Goal: Information Seeking & Learning: Learn about a topic

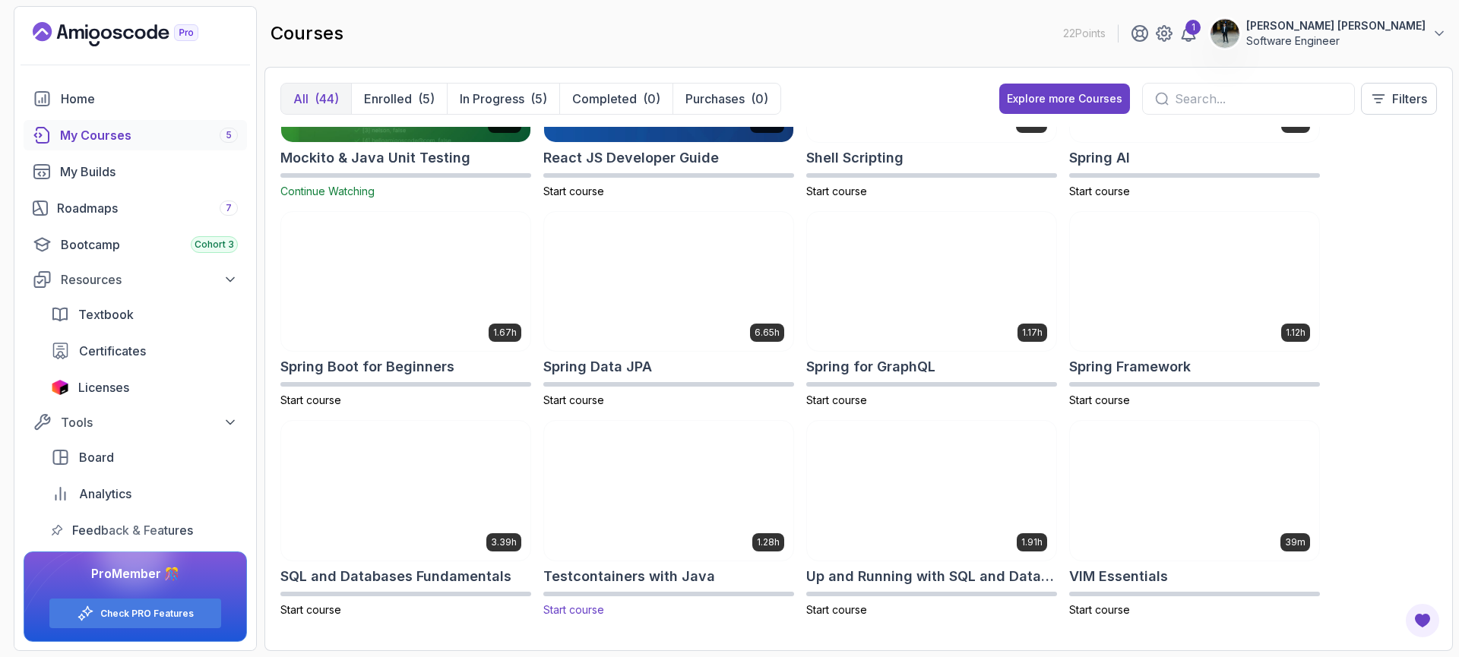
scroll to position [1802, 0]
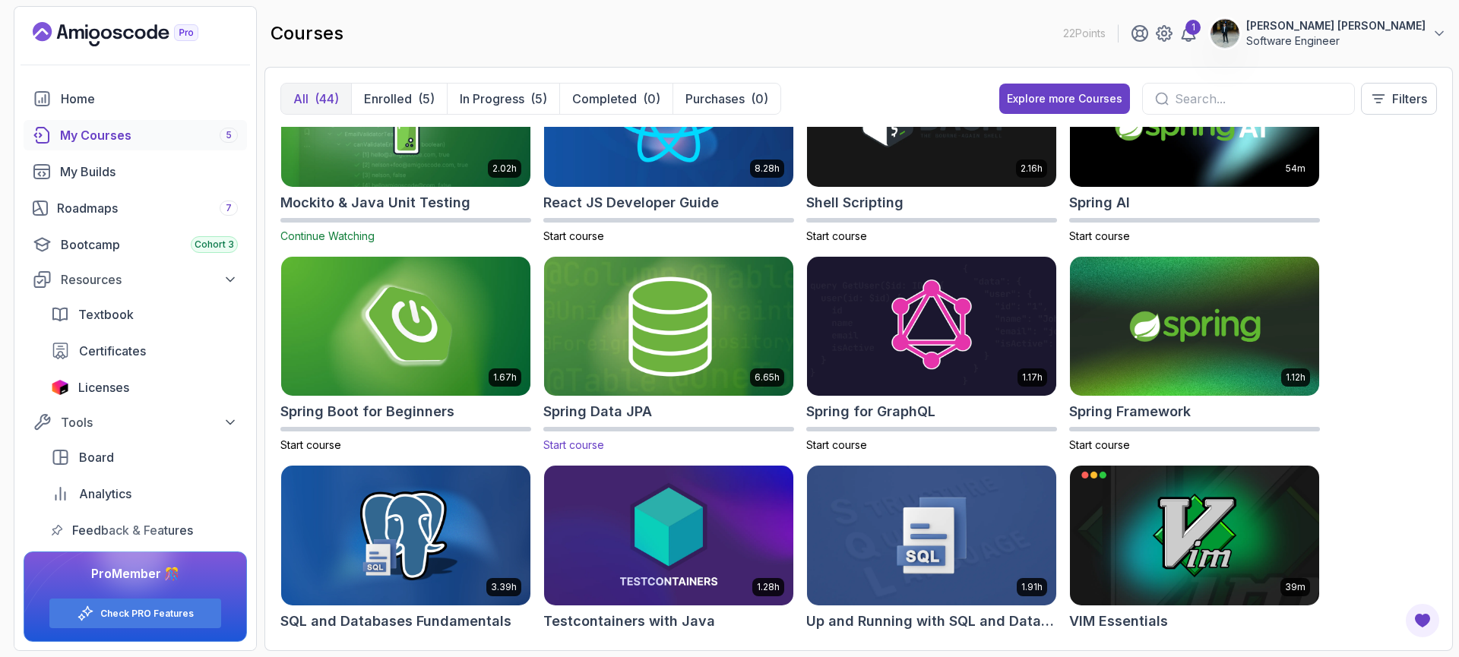
click at [689, 371] on img at bounding box center [668, 326] width 261 height 147
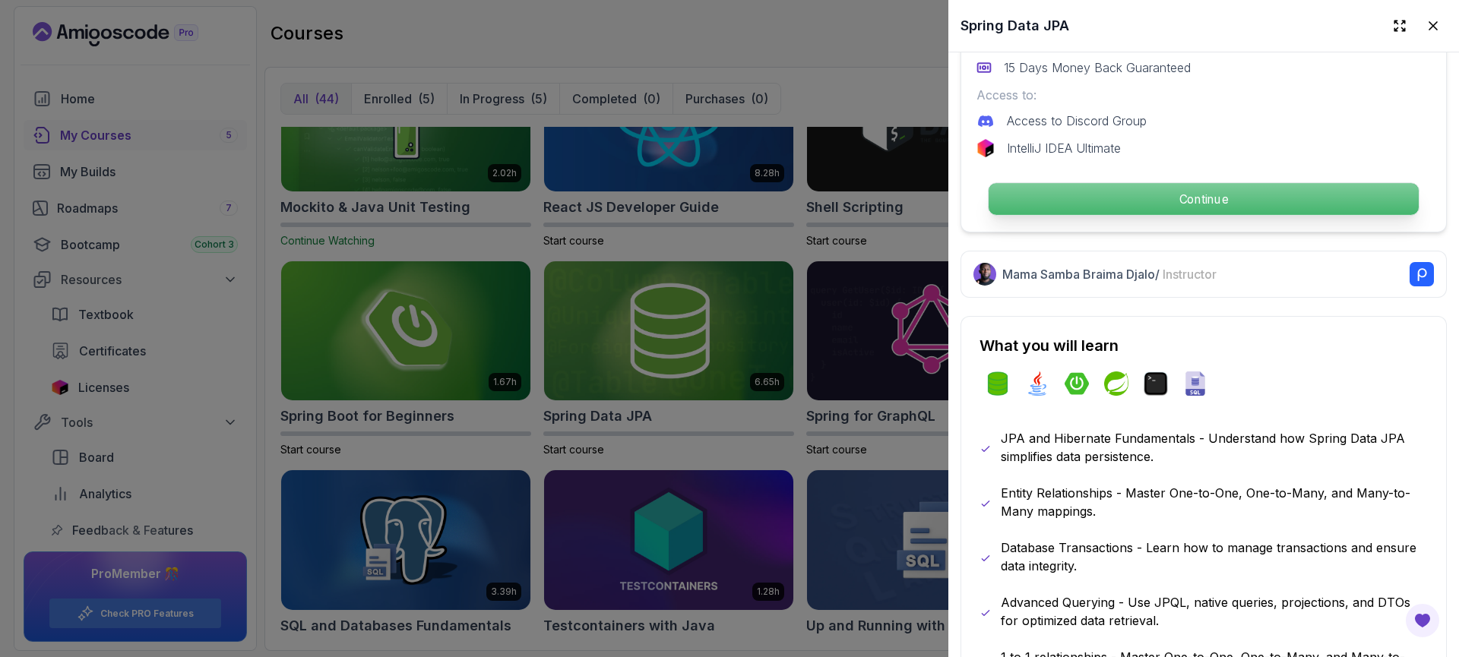
click at [1090, 195] on p "Continue" at bounding box center [1204, 199] width 430 height 32
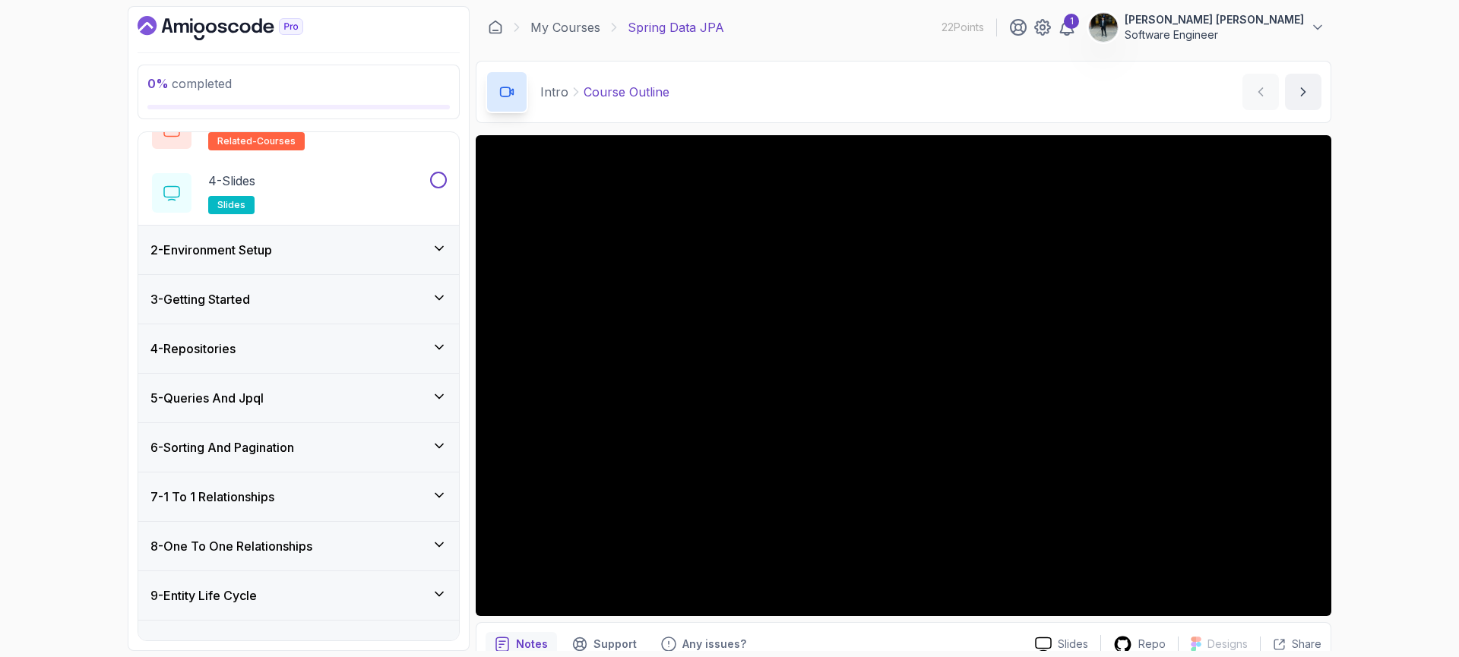
scroll to position [233, 0]
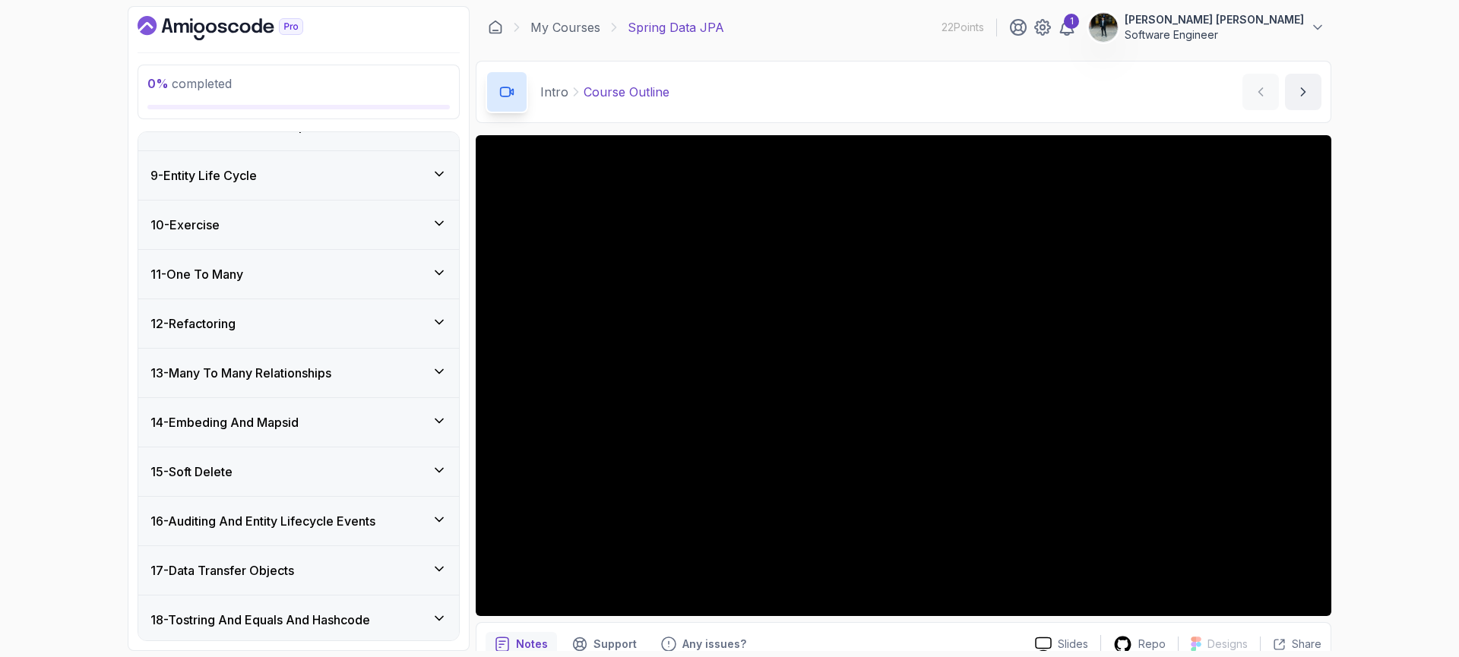
click at [395, 372] on div "13 - Many To Many Relationships" at bounding box center [298, 373] width 296 height 18
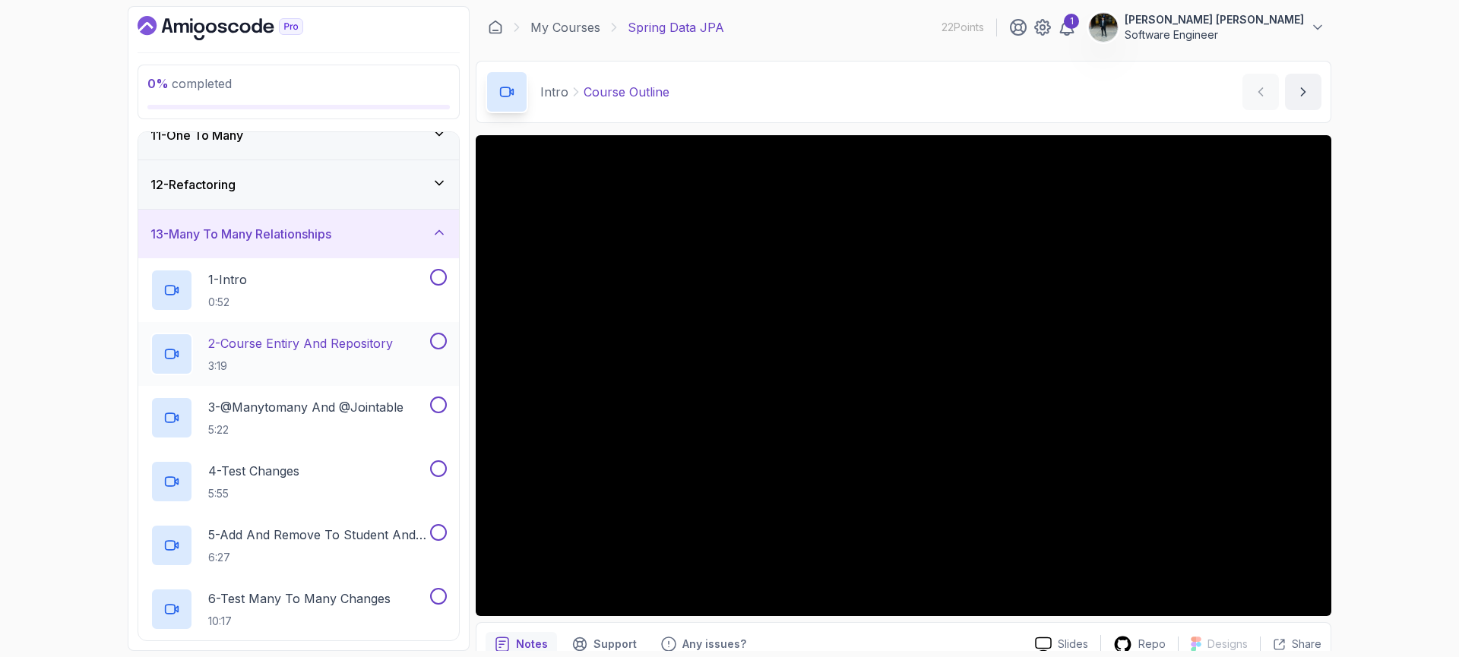
scroll to position [505, 0]
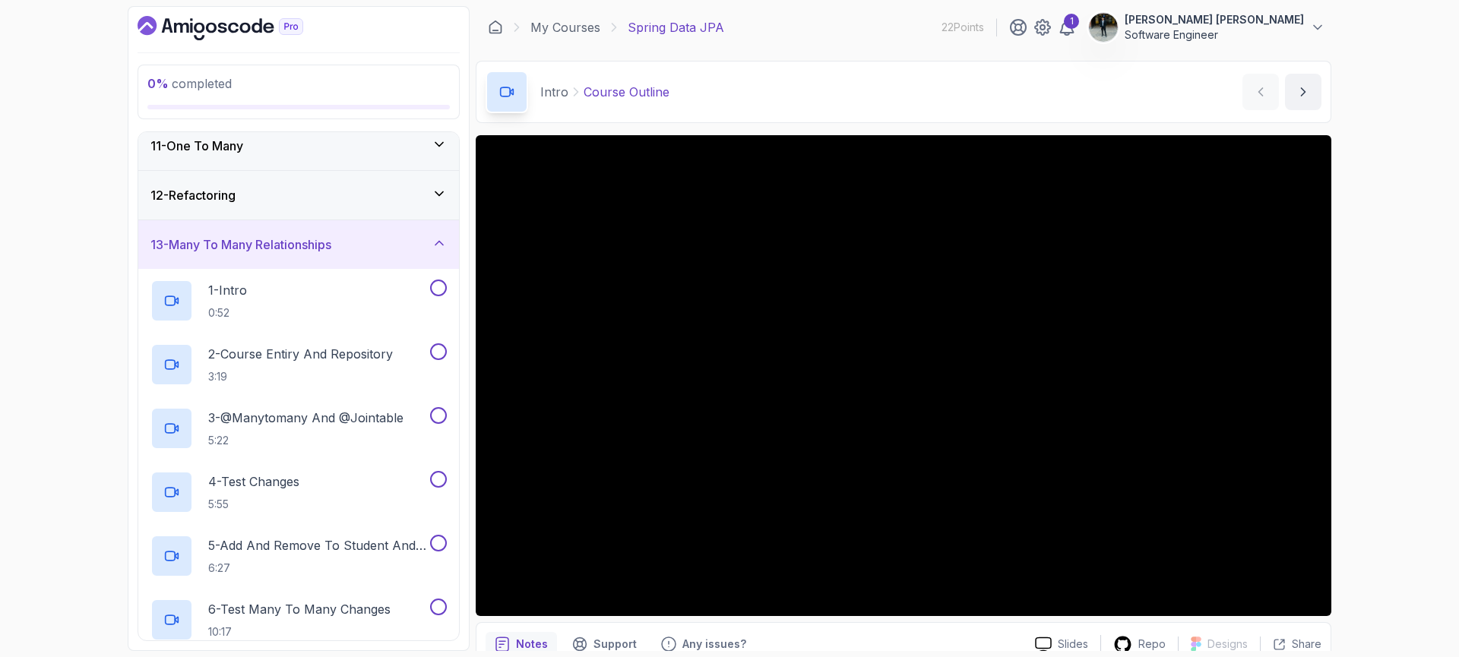
click at [365, 249] on div "13 - Many To Many Relationships" at bounding box center [298, 245] width 296 height 18
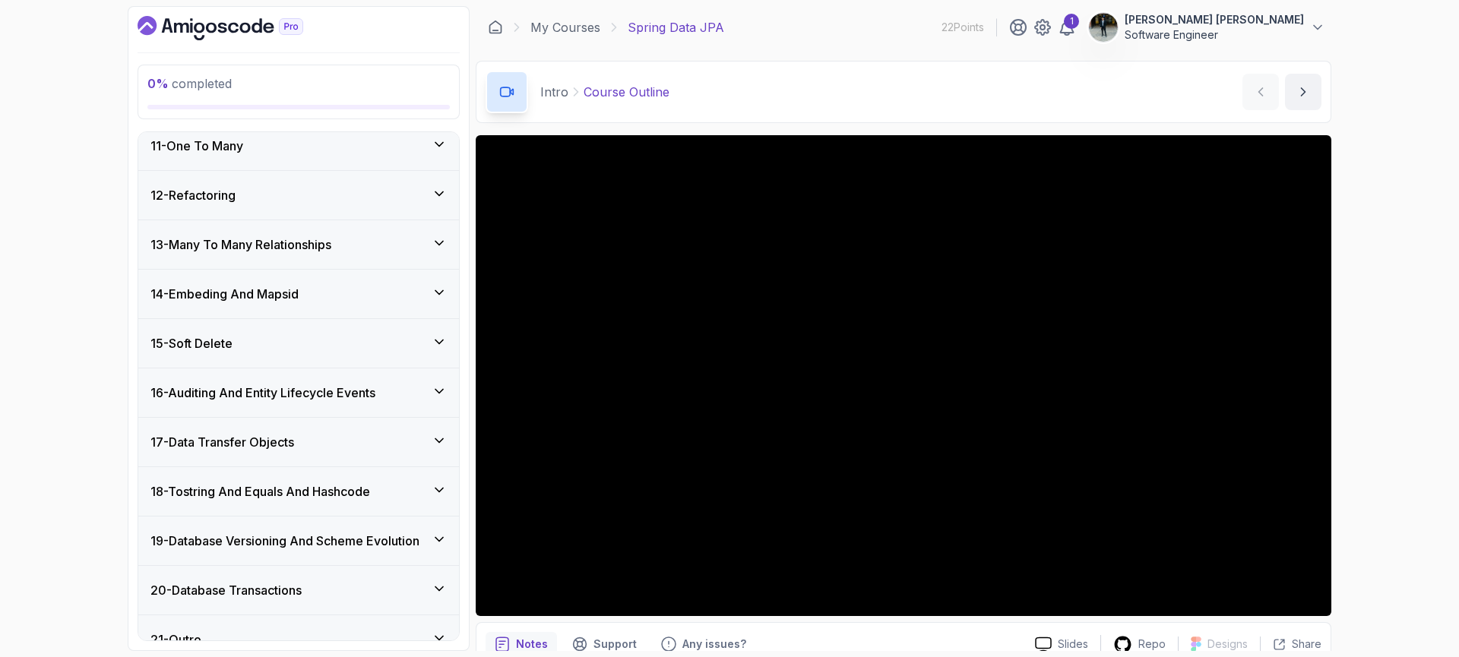
click at [363, 208] on div "12 - Refactoring" at bounding box center [298, 195] width 321 height 49
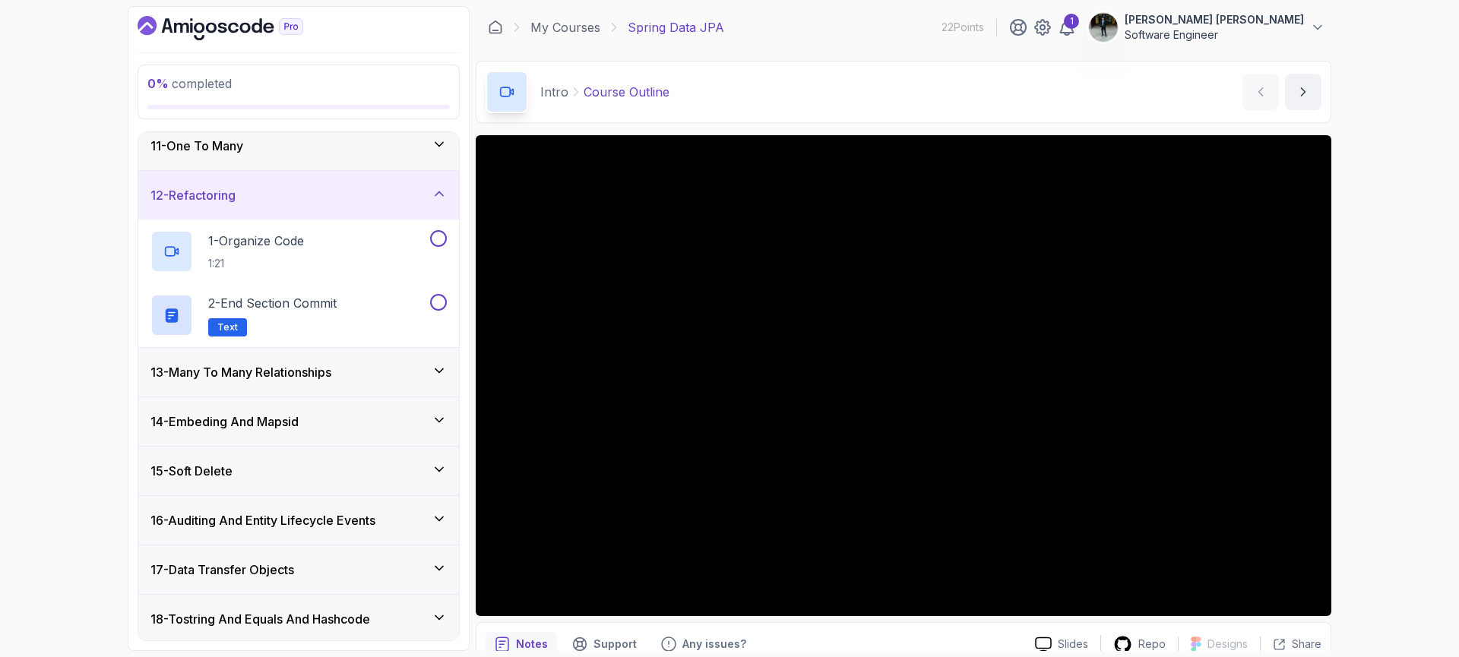
click at [363, 208] on div "12 - Refactoring" at bounding box center [298, 195] width 321 height 49
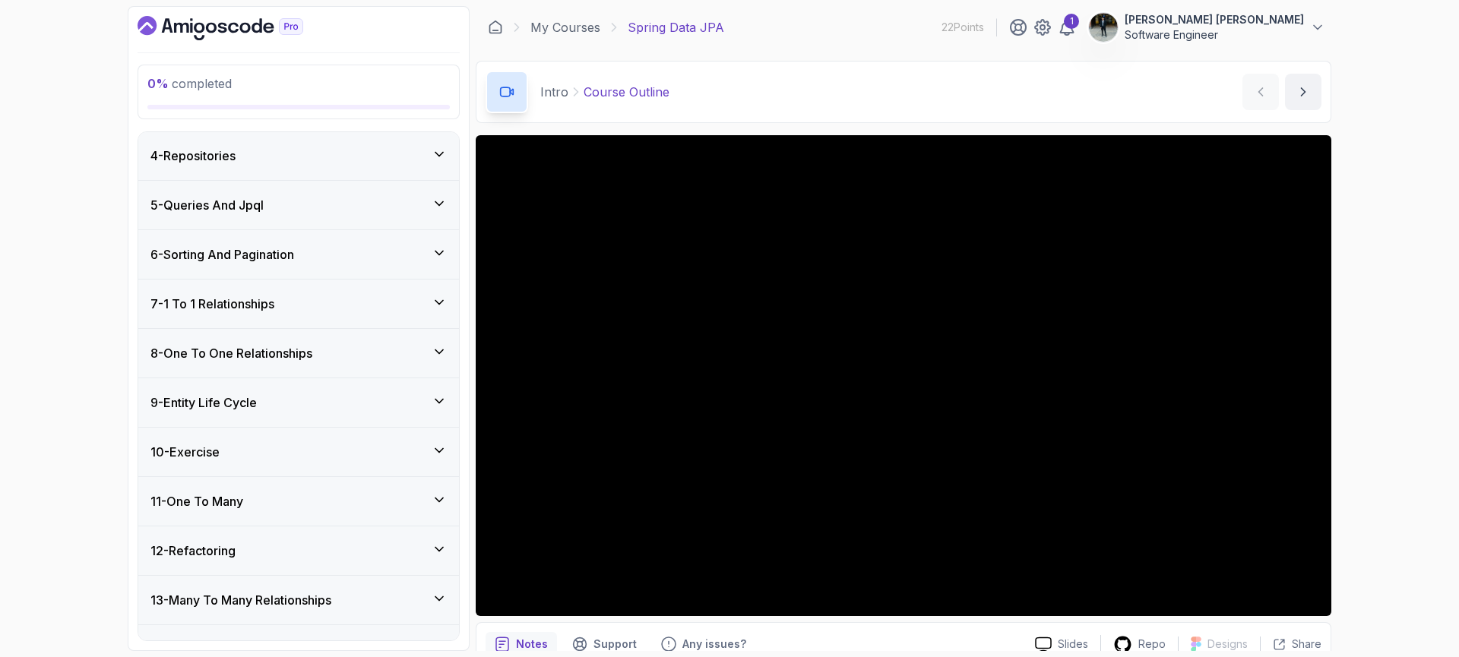
scroll to position [151, 0]
click at [381, 215] on div "5 - Queries And Jpql" at bounding box center [298, 203] width 321 height 49
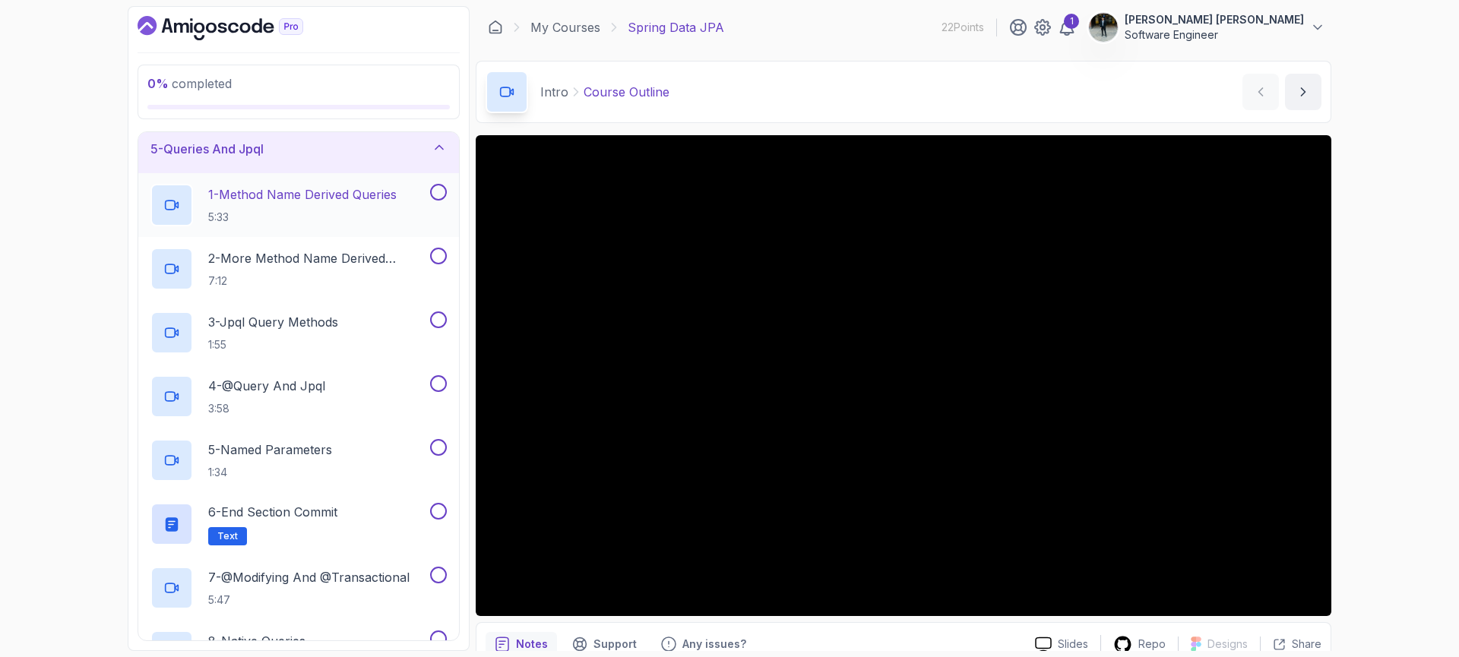
scroll to position [201, 0]
click at [338, 199] on p "1 - Method Name Derived Queries" at bounding box center [302, 198] width 188 height 18
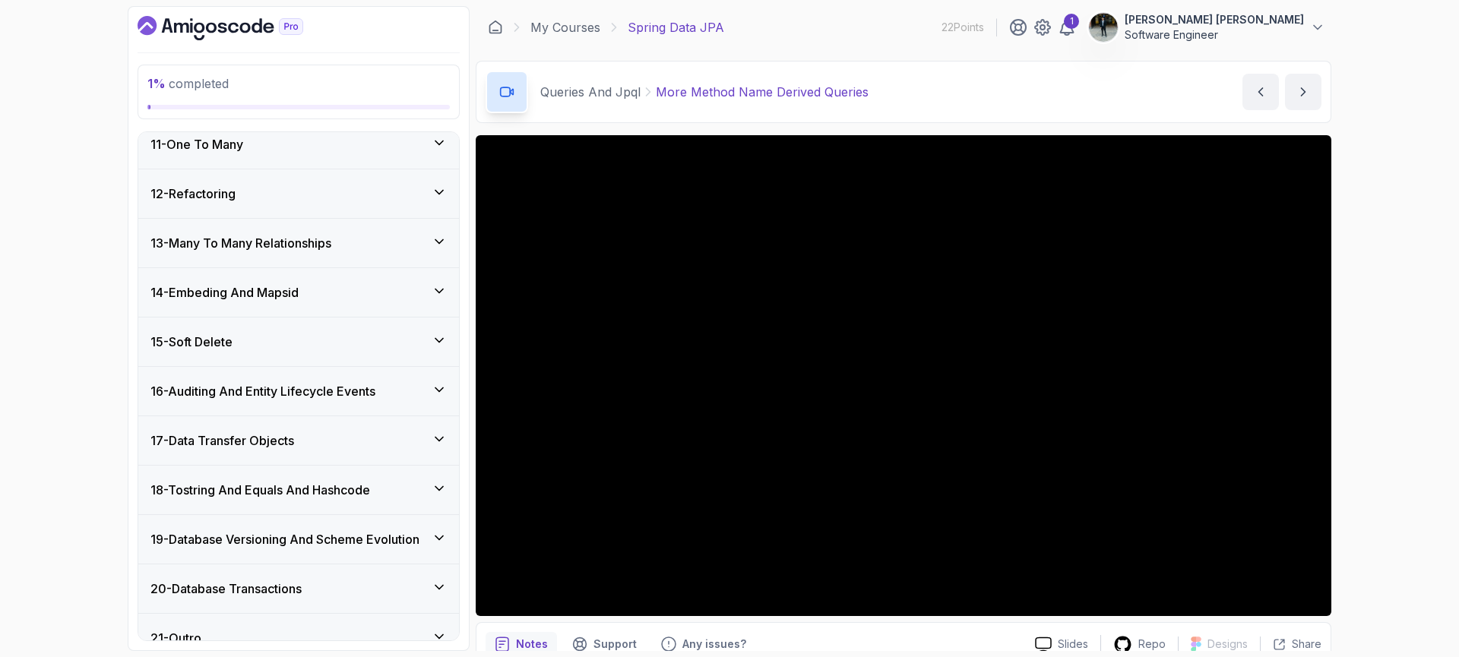
scroll to position [1039, 0]
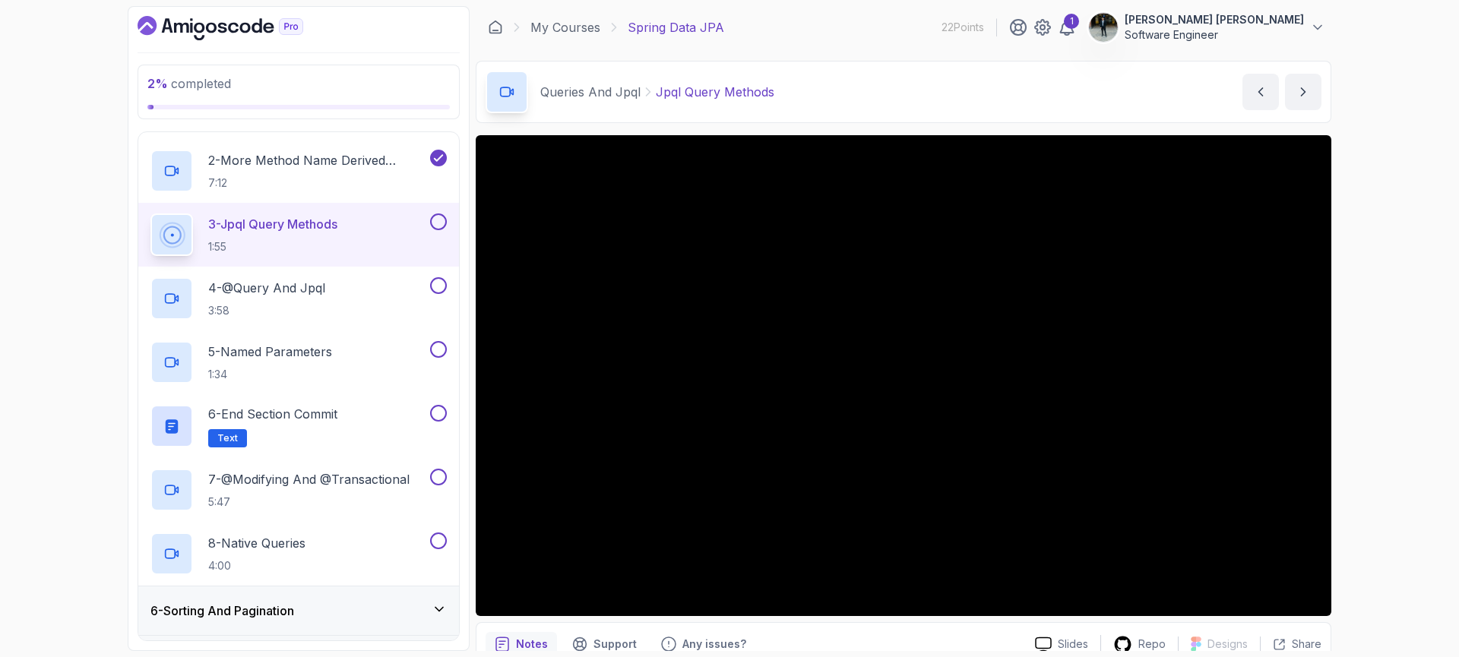
scroll to position [289, 0]
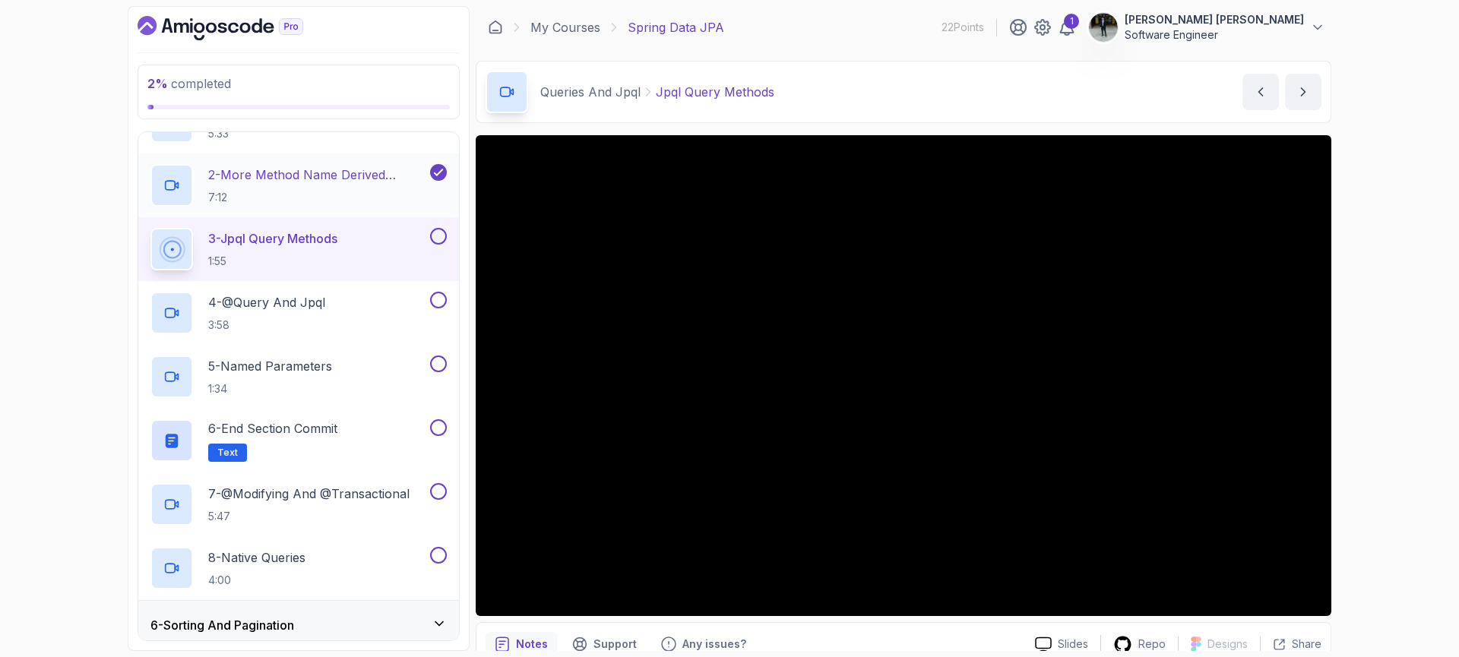
click at [274, 198] on p "7:12" at bounding box center [317, 197] width 219 height 15
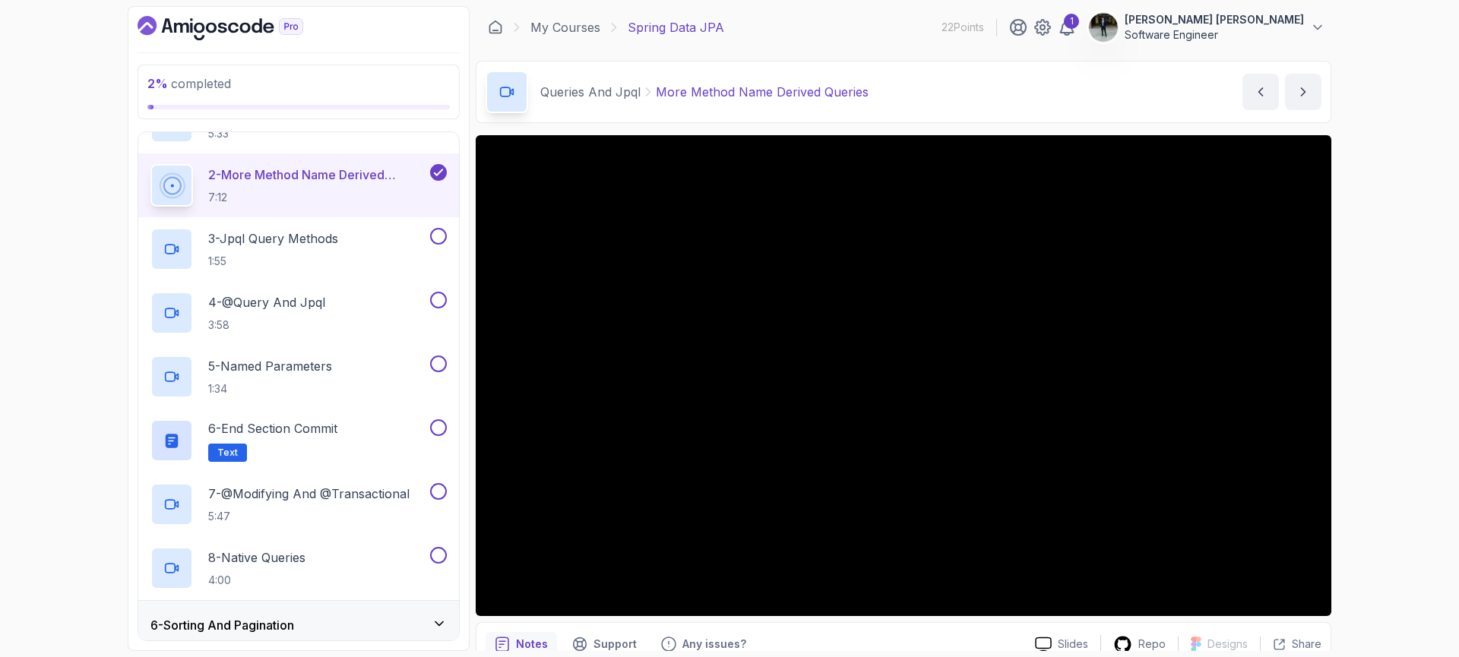
scroll to position [14, 0]
